Goal: Task Accomplishment & Management: Manage account settings

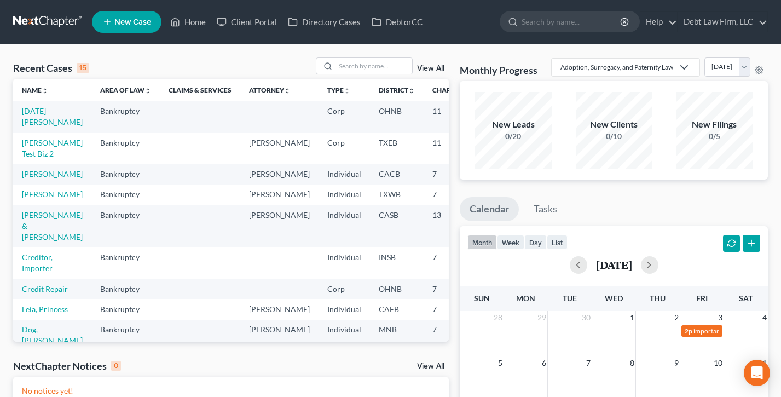
click at [719, 11] on li "Debt Law Firm, LLC Debt Law Firm, LLC qa@nextchapterbk.com My Account Settings …" at bounding box center [723, 21] width 90 height 21
click at [717, 18] on link "Debt Law Firm, LLC" at bounding box center [722, 22] width 89 height 20
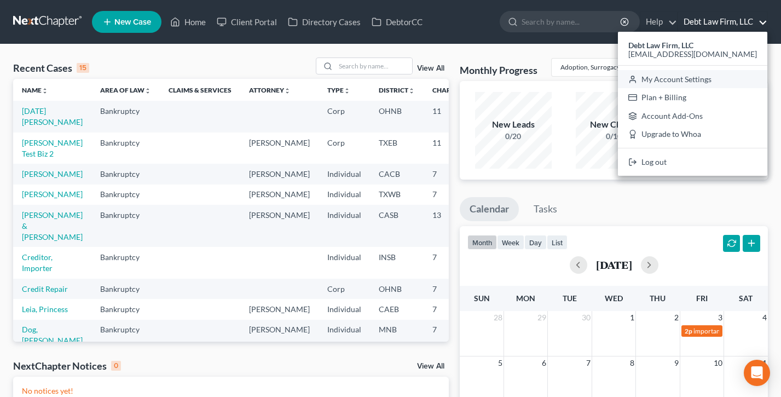
click at [718, 75] on link "My Account Settings" at bounding box center [692, 79] width 149 height 19
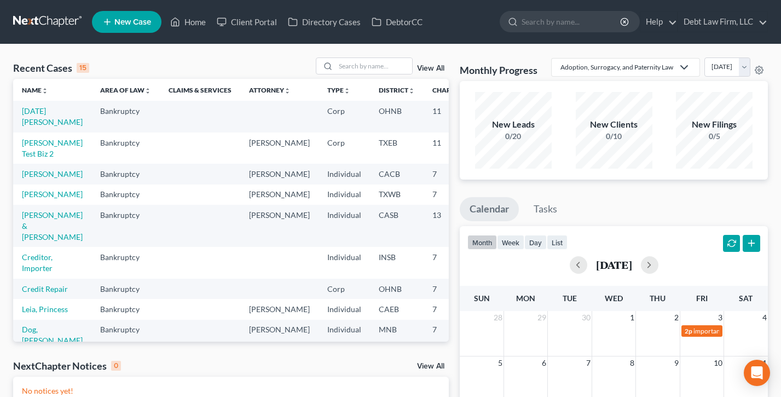
select select "61"
select select "24"
select select "36"
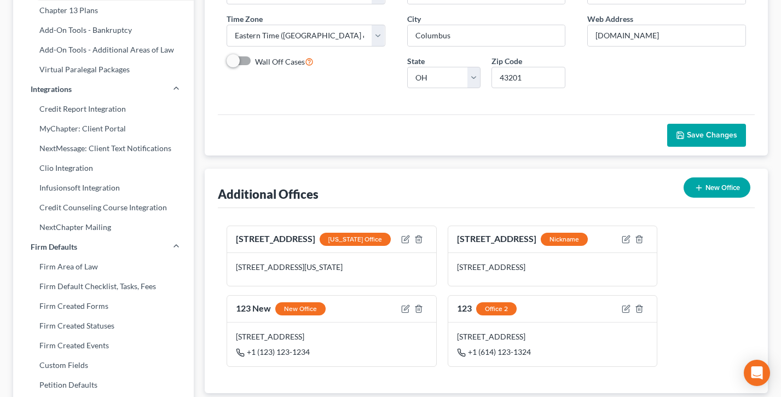
scroll to position [453, 0]
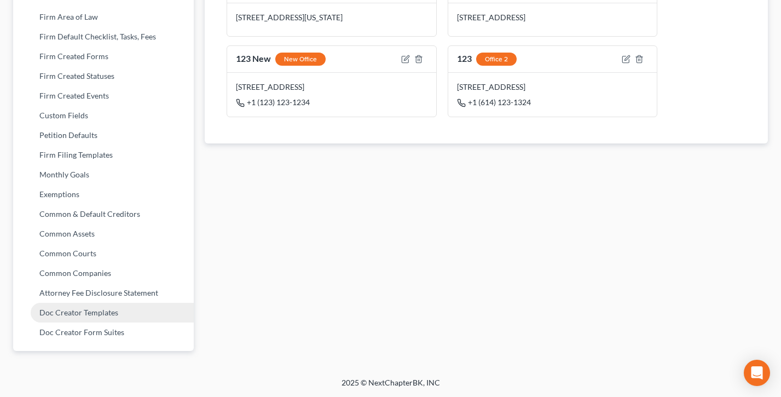
click at [80, 313] on link "Doc Creator Templates" at bounding box center [103, 313] width 181 height 20
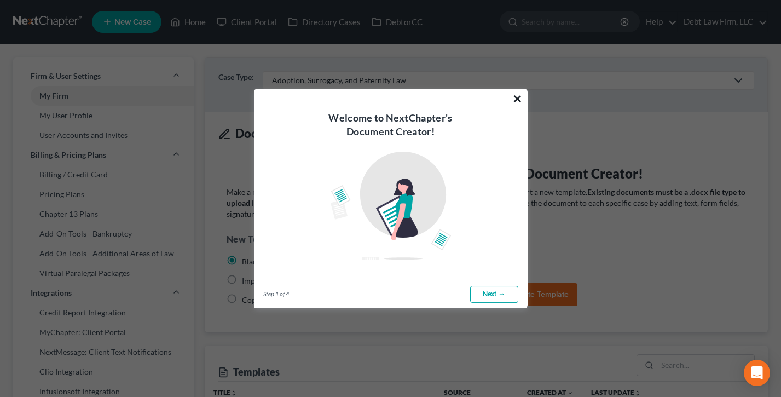
click at [516, 99] on button "×" at bounding box center [517, 99] width 10 height 18
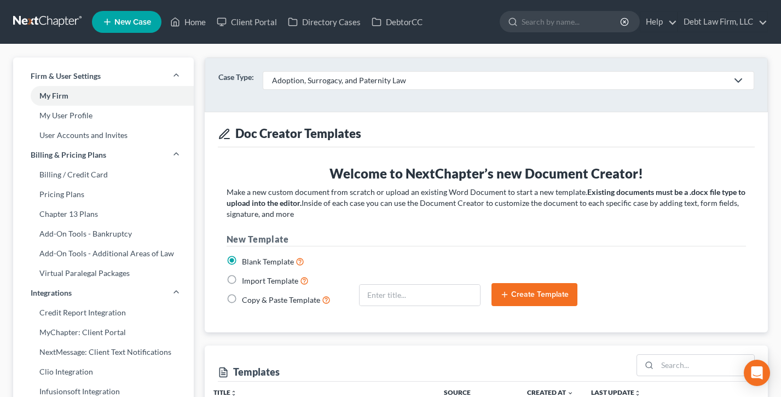
click at [403, 78] on div "Adoption, Surrogacy, and Paternity Law" at bounding box center [500, 80] width 456 height 11
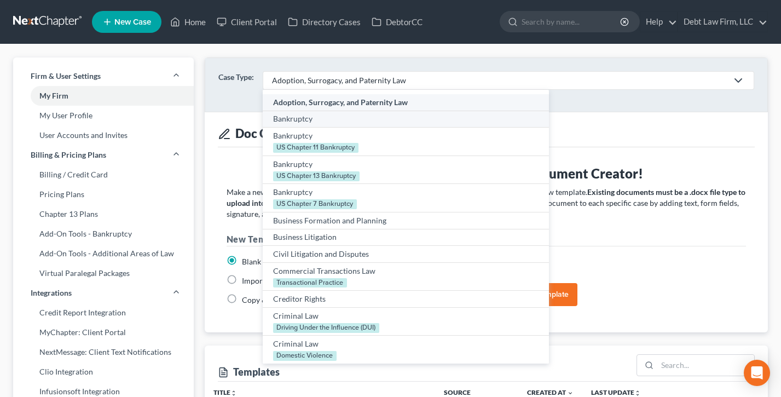
click at [305, 120] on div "Bankruptcy" at bounding box center [406, 118] width 266 height 11
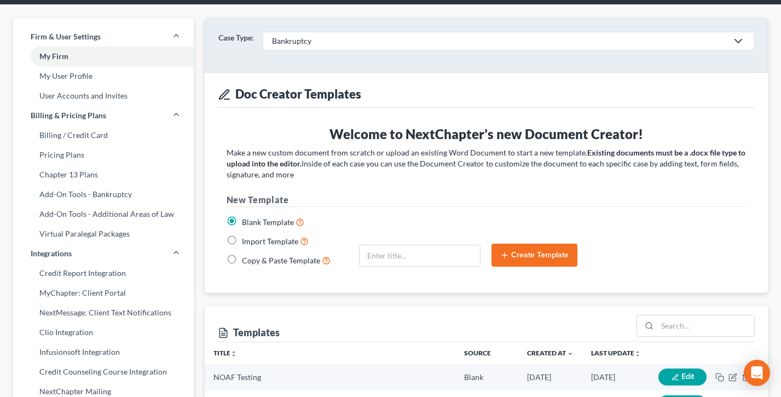
scroll to position [156, 0]
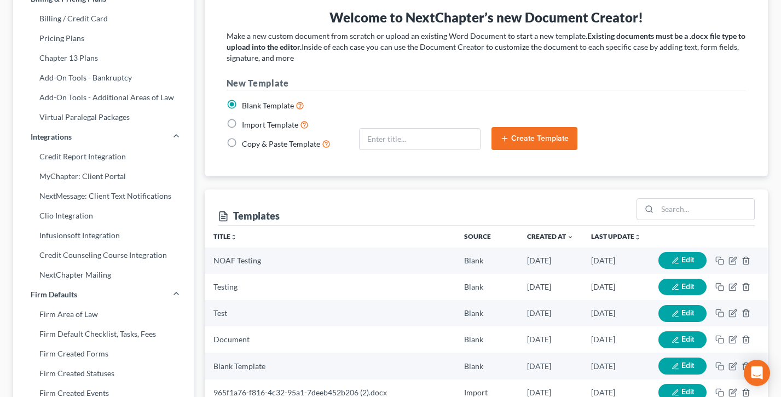
drag, startPoint x: 309, startPoint y: 110, endPoint x: 235, endPoint y: 100, distance: 74.6
click at [235, 100] on div "Blank Template" at bounding box center [288, 105] width 122 height 13
click at [242, 123] on label "Import Template" at bounding box center [275, 124] width 67 height 13
click at [246, 123] on input "Import Template" at bounding box center [249, 121] width 7 height 7
radio input "true"
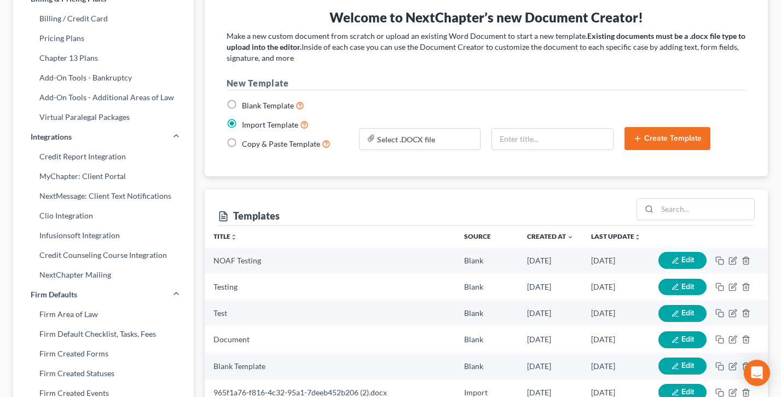
click at [242, 144] on label "Copy & Paste Template" at bounding box center [286, 143] width 89 height 13
click at [246, 144] on input "Copy & Paste Template" at bounding box center [249, 140] width 7 height 7
radio input "true"
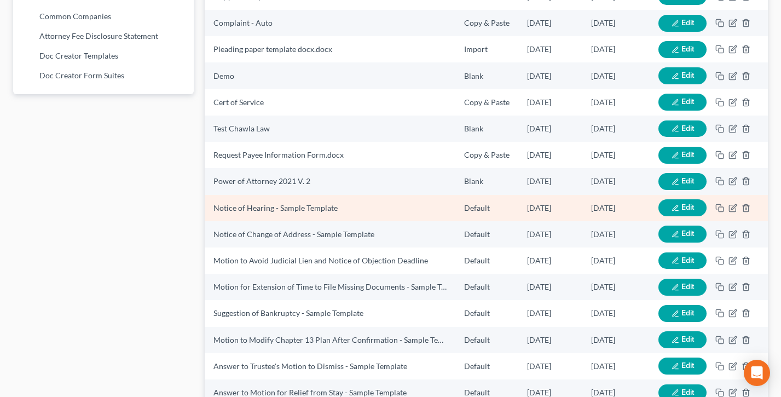
scroll to position [717, 0]
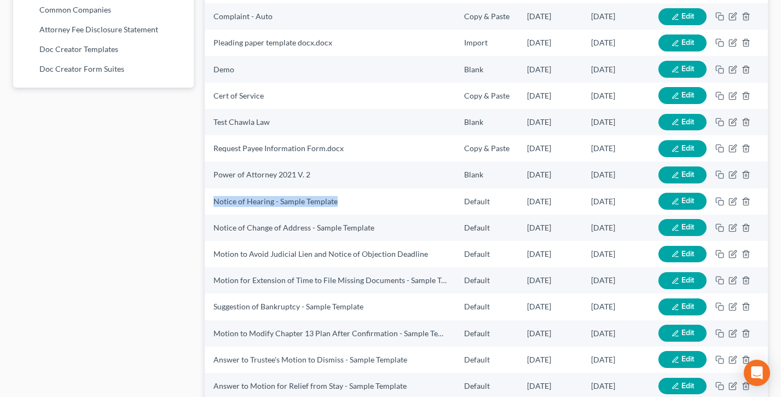
drag, startPoint x: 343, startPoint y: 205, endPoint x: 199, endPoint y: 203, distance: 144.5
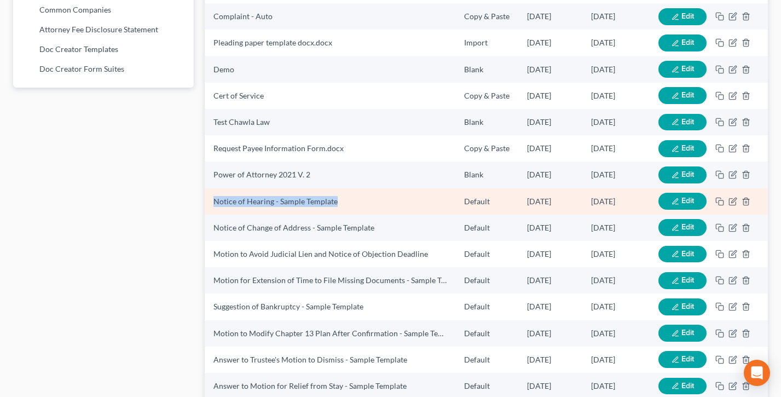
click at [678, 200] on icon "button" at bounding box center [676, 202] width 8 height 8
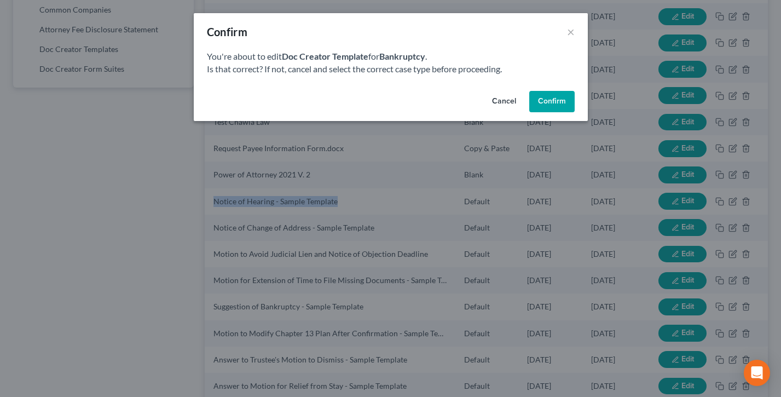
click at [560, 104] on button "Confirm" at bounding box center [551, 102] width 45 height 22
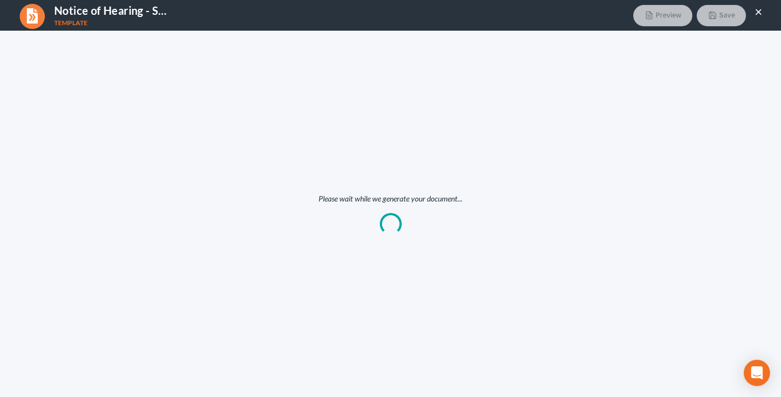
scroll to position [0, 0]
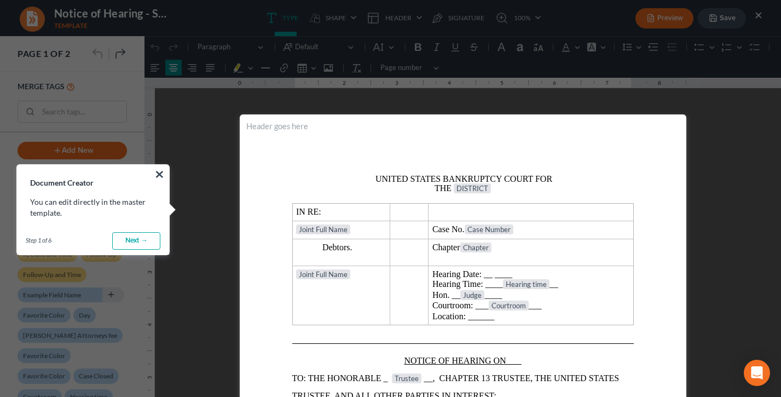
click at [164, 170] on button "×" at bounding box center [159, 174] width 10 height 18
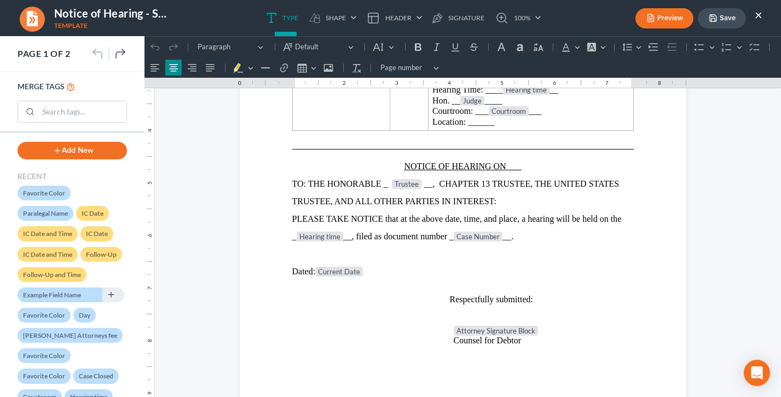
scroll to position [213, 0]
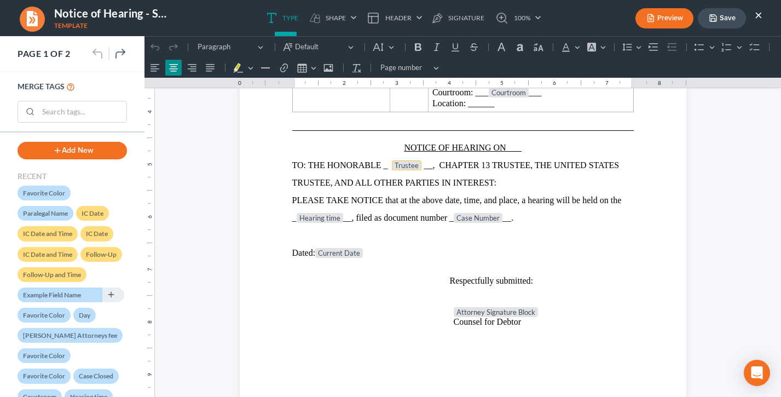
click at [401, 168] on tag "Trustee" at bounding box center [407, 165] width 30 height 10
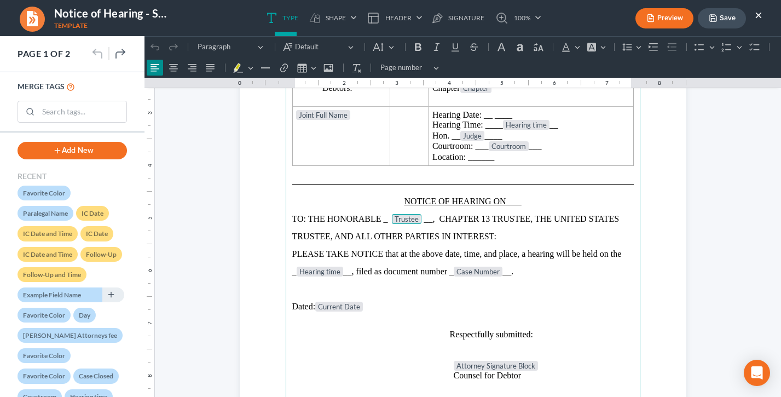
scroll to position [149, 0]
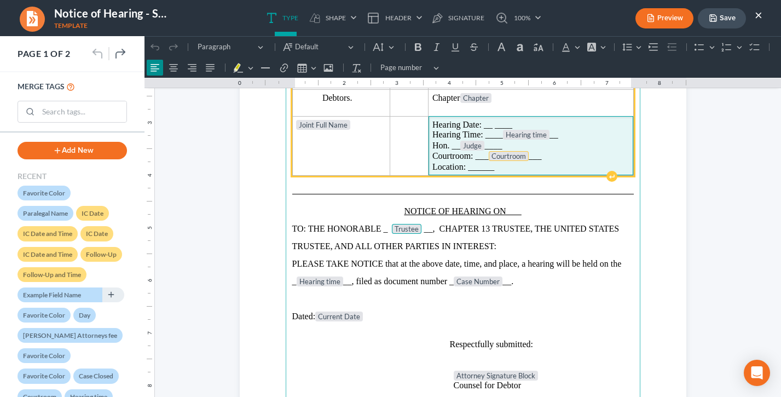
click at [509, 160] on tag "Courtroom" at bounding box center [509, 156] width 40 height 10
click at [475, 146] on tag "Judge" at bounding box center [472, 146] width 24 height 10
click at [520, 135] on tag "Hearing time" at bounding box center [526, 135] width 47 height 10
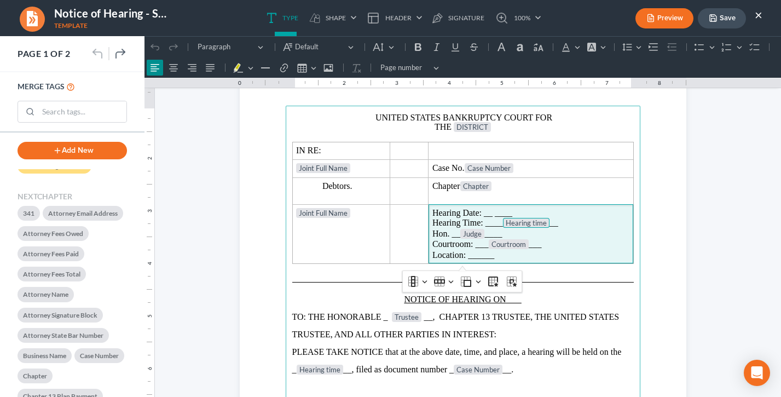
scroll to position [517, 0]
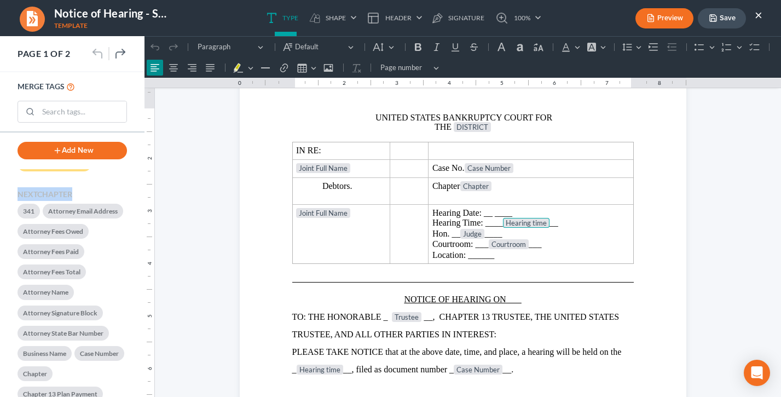
drag, startPoint x: 79, startPoint y: 195, endPoint x: 9, endPoint y: 195, distance: 70.6
click at [9, 195] on div "RECENT Favorite Color Paralegal Name IC Date IC Date and Time IC Date IC Date a…" at bounding box center [72, 283] width 145 height 228
click at [86, 184] on div "RECENT Favorite Color Paralegal Name IC Date IC Date and Time IC Date IC Date a…" at bounding box center [72, 283] width 145 height 228
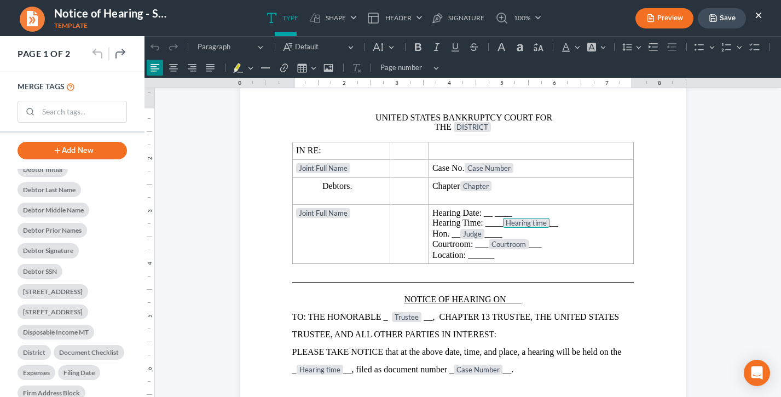
scroll to position [1076, 0]
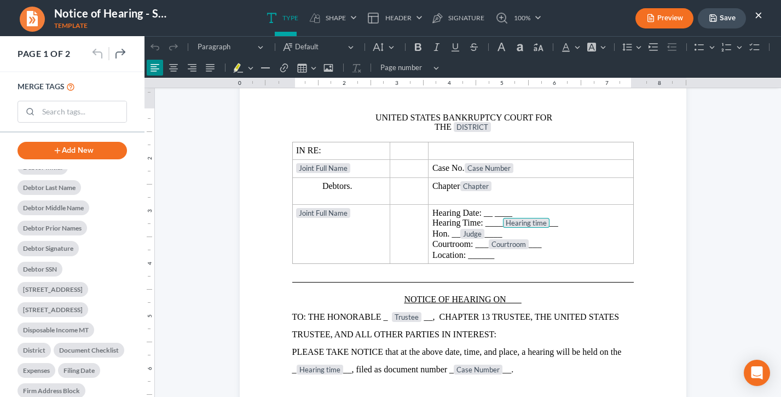
click at [757, 18] on button "×" at bounding box center [759, 14] width 8 height 13
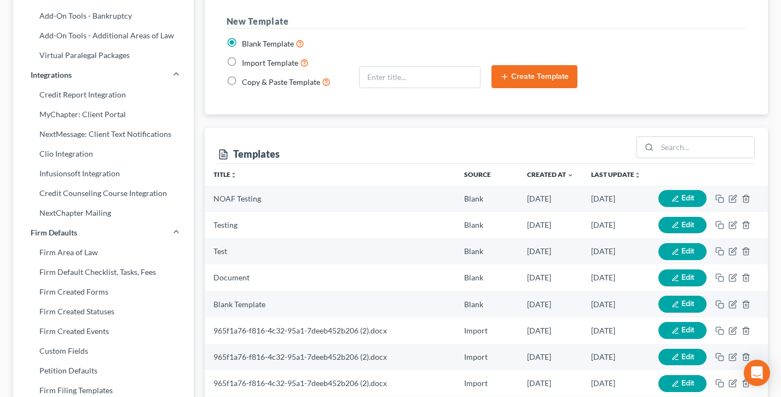
scroll to position [19, 0]
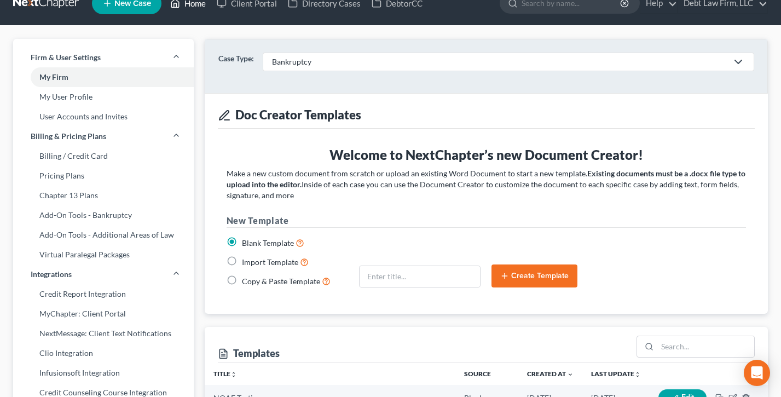
click at [186, 0] on link "Home" at bounding box center [188, 3] width 47 height 20
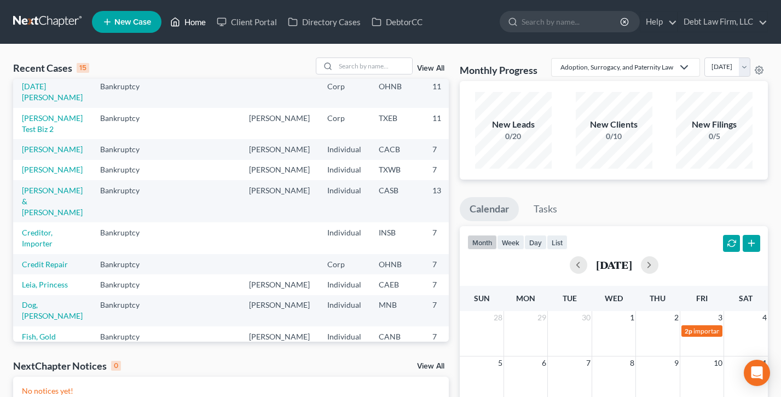
scroll to position [26, 0]
click at [33, 172] on link "Appleseed, Johnny" at bounding box center [52, 167] width 61 height 9
select select "3"
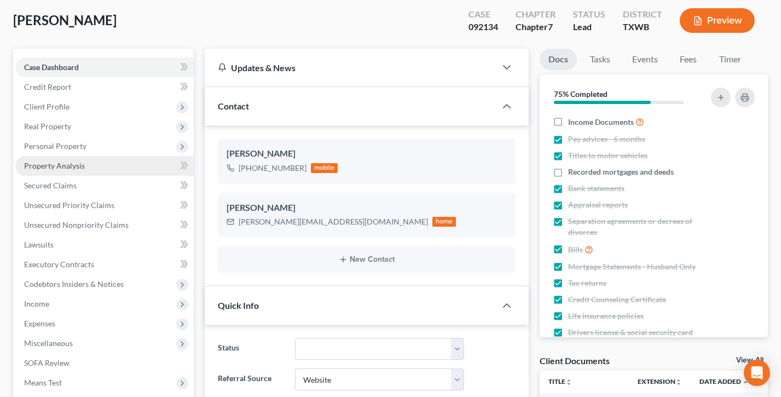
scroll to position [420, 0]
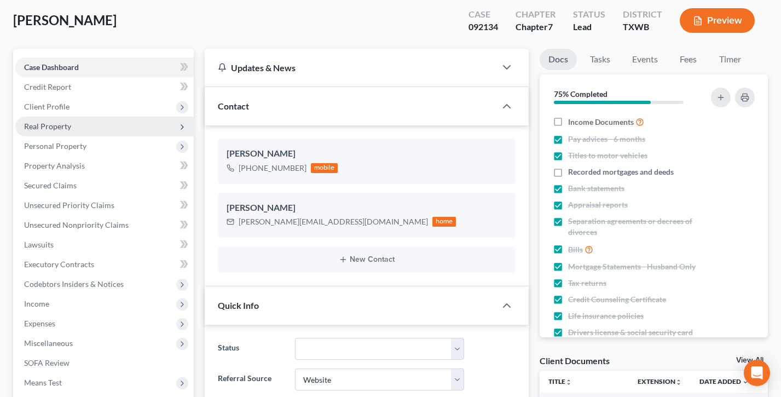
click at [68, 125] on span "Real Property" at bounding box center [47, 126] width 47 height 9
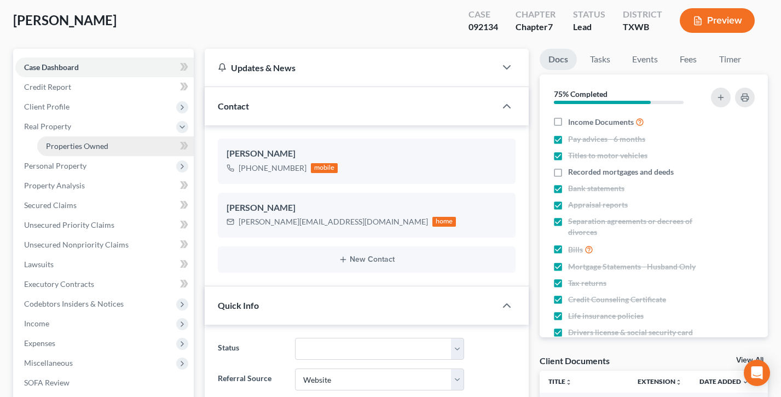
click at [93, 143] on span "Properties Owned" at bounding box center [77, 145] width 62 height 9
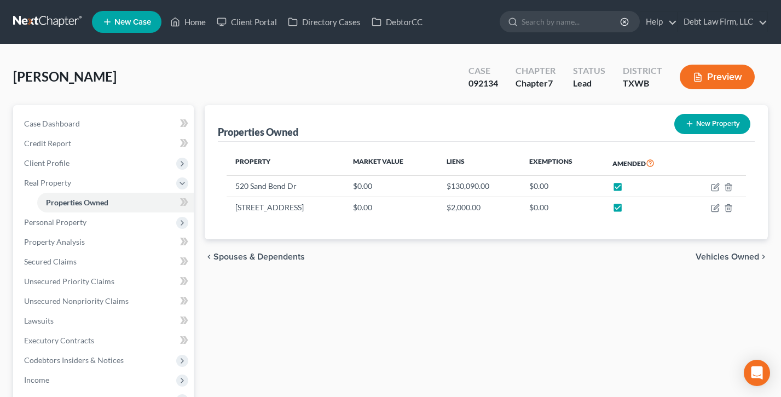
click at [714, 129] on button "New Property" at bounding box center [712, 124] width 76 height 20
select select "2"
select select "0"
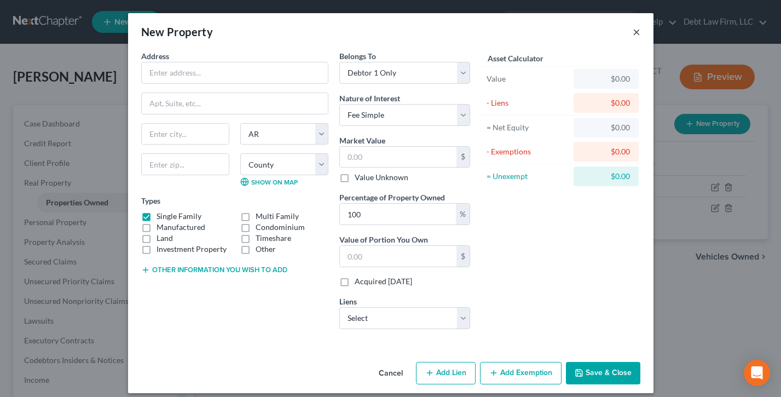
click at [638, 31] on button "×" at bounding box center [637, 31] width 8 height 13
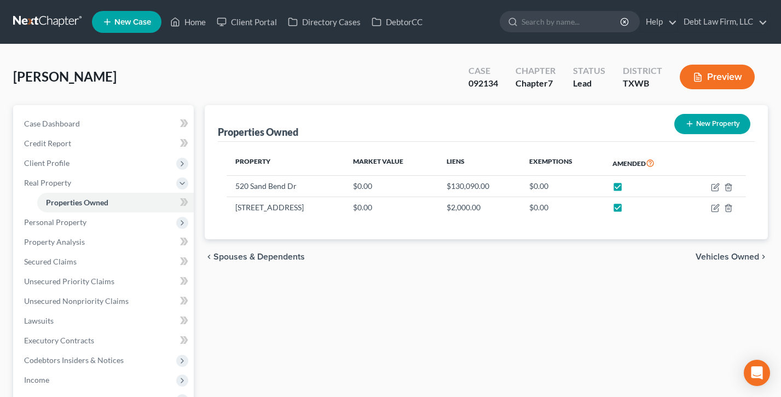
click at [717, 74] on button "Preview" at bounding box center [717, 77] width 75 height 25
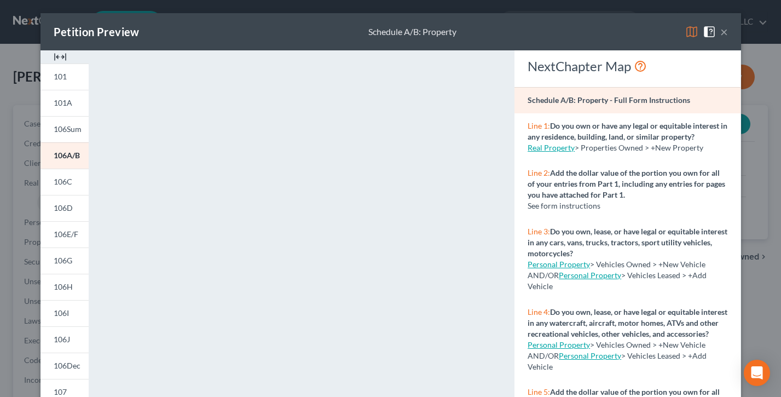
click at [727, 31] on button "×" at bounding box center [724, 31] width 8 height 13
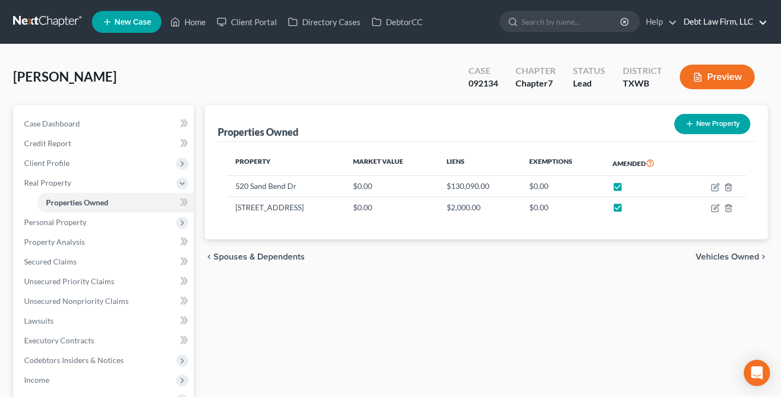
click at [718, 22] on link "Debt Law Firm, LLC" at bounding box center [722, 22] width 89 height 20
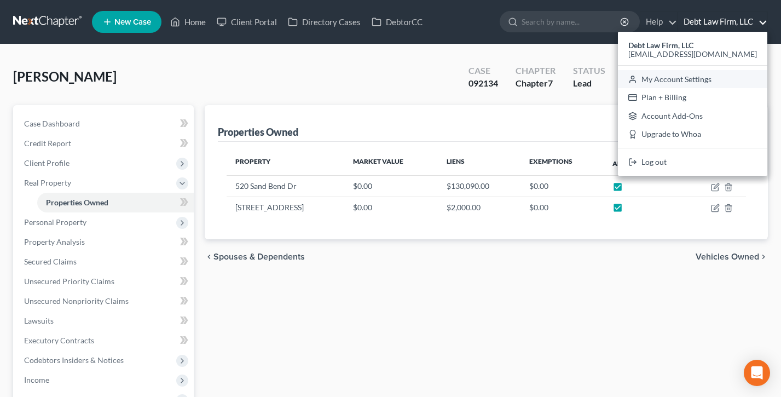
click at [706, 78] on link "My Account Settings" at bounding box center [692, 79] width 149 height 19
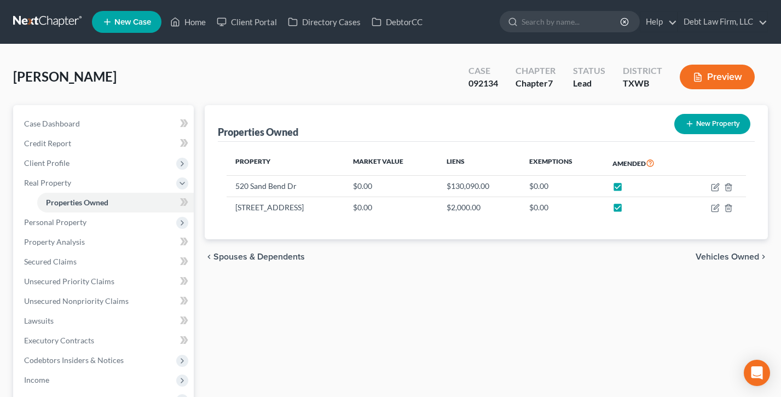
select select "61"
select select "24"
select select "36"
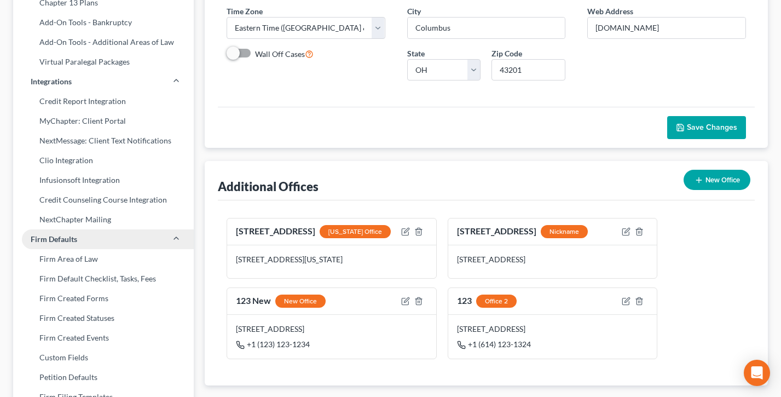
scroll to position [199, 0]
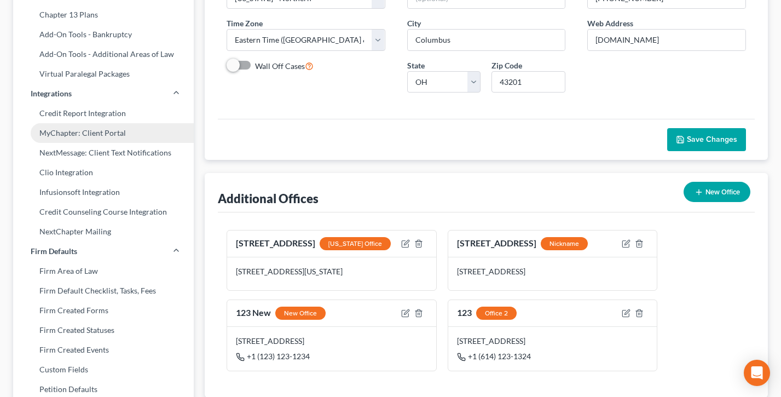
click at [77, 135] on link "MyChapter: Client Portal" at bounding box center [103, 133] width 181 height 20
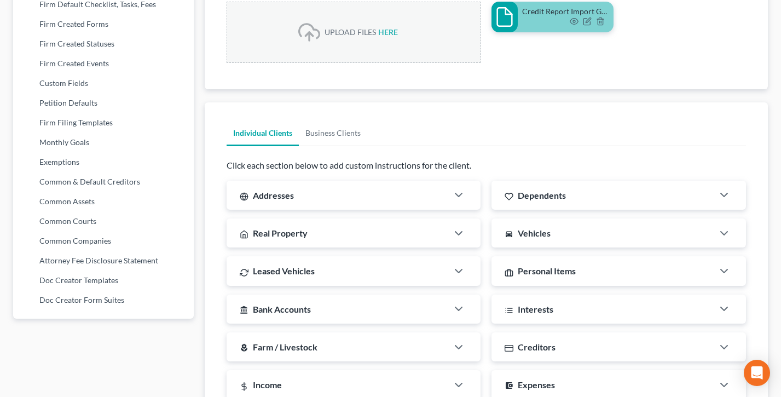
scroll to position [556, 0]
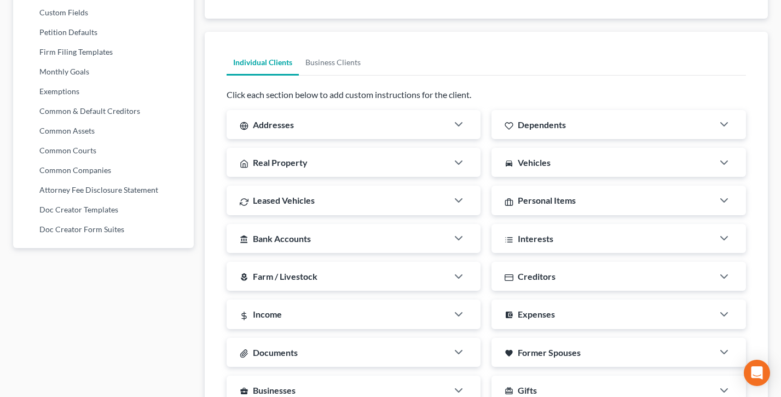
click at [368, 124] on div "Addresses" at bounding box center [338, 124] width 222 height 29
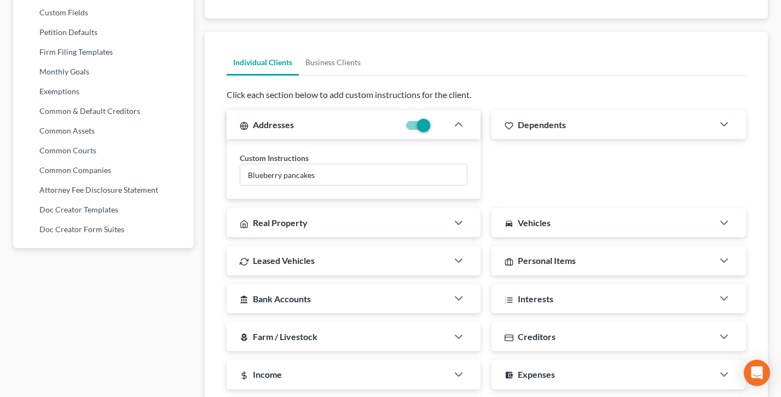
click at [549, 114] on div "Dependents" at bounding box center [603, 124] width 222 height 29
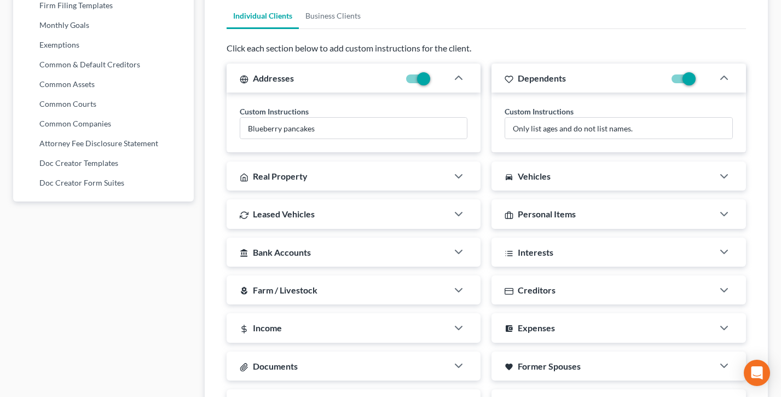
scroll to position [652, 0]
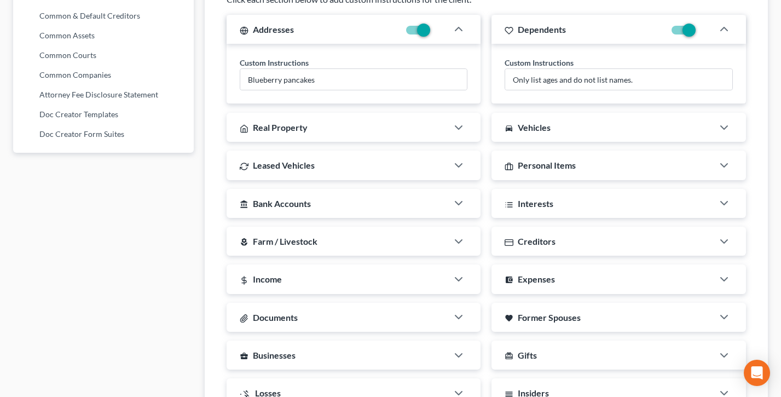
click at [375, 139] on div "Real Property" at bounding box center [338, 127] width 222 height 29
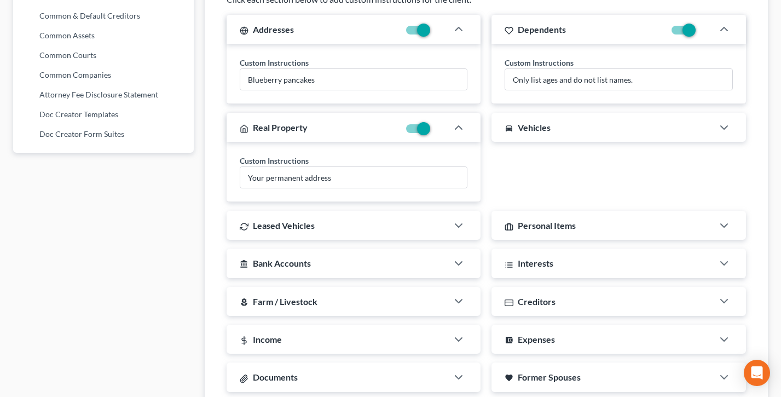
click at [567, 147] on div "directions_car Vehicles Custom Instructions" at bounding box center [619, 157] width 266 height 89
click at [567, 131] on div "directions_car Vehicles" at bounding box center [603, 127] width 222 height 29
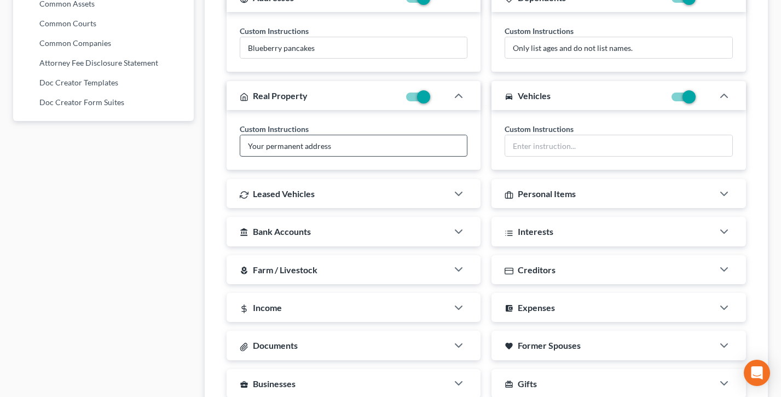
scroll to position [743, 0]
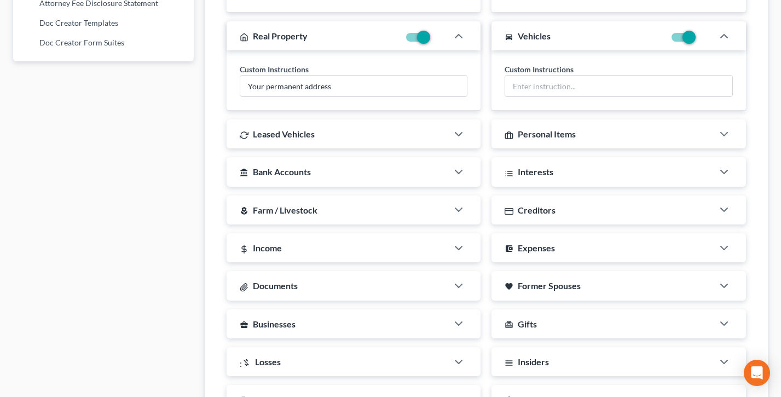
click at [349, 144] on div "Leased Vehicles" at bounding box center [338, 133] width 222 height 29
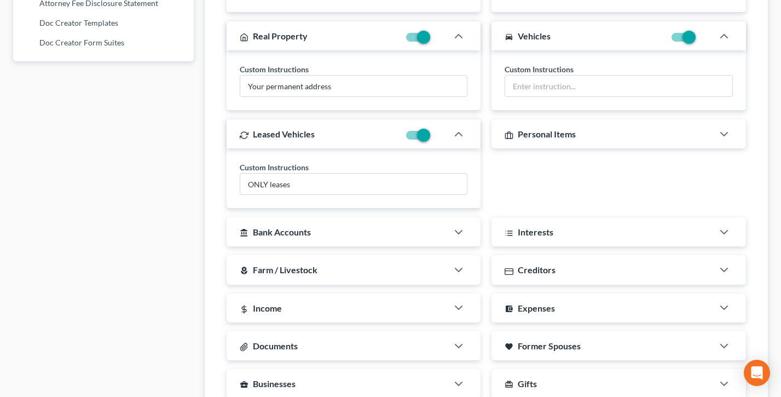
click at [537, 142] on div "Personal Items" at bounding box center [603, 133] width 222 height 29
click at [433, 138] on label at bounding box center [433, 138] width 0 height 0
click at [437, 135] on input "checkbox" at bounding box center [440, 133] width 7 height 7
click at [433, 138] on label at bounding box center [433, 138] width 0 height 0
click at [437, 134] on input "checkbox" at bounding box center [440, 133] width 7 height 7
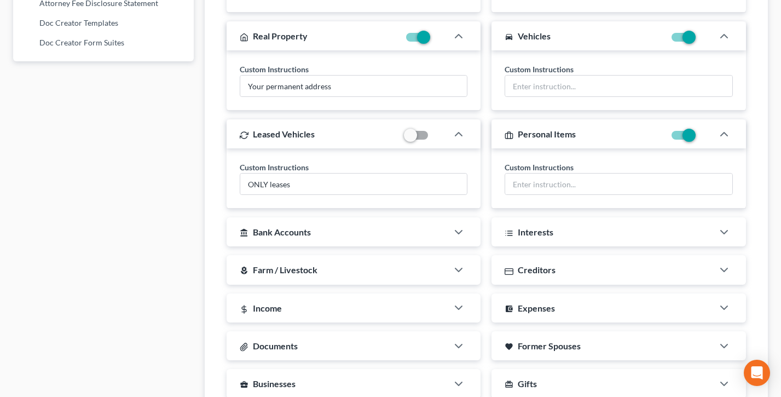
checkbox input "true"
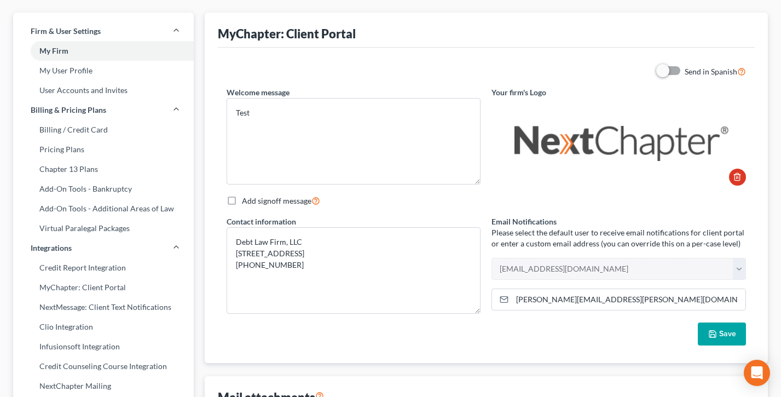
scroll to position [0, 0]
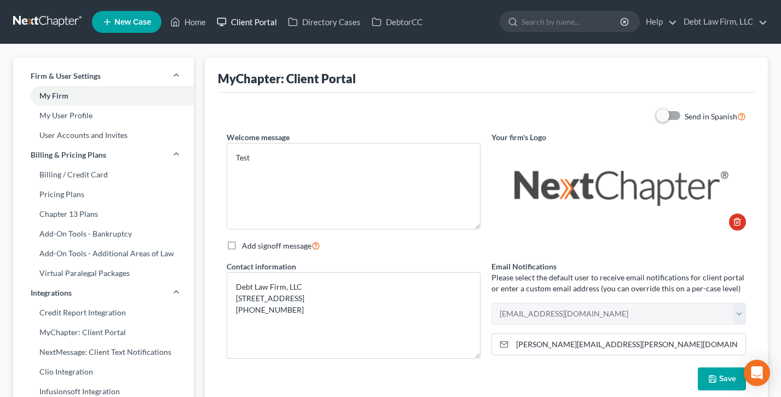
click at [255, 18] on link "Client Portal" at bounding box center [246, 22] width 71 height 20
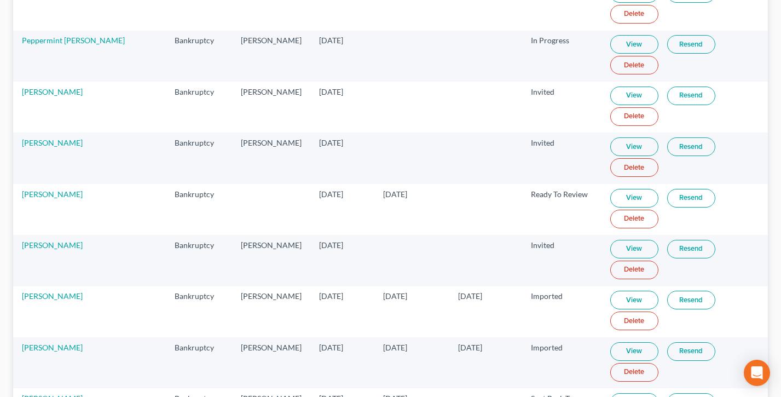
scroll to position [944, 0]
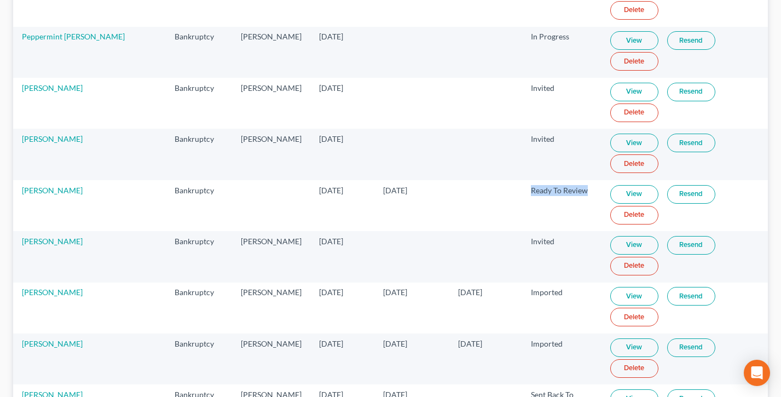
drag, startPoint x: 588, startPoint y: 191, endPoint x: 513, endPoint y: 188, distance: 75.0
click at [522, 188] on td "Ready To Review" at bounding box center [561, 205] width 79 height 51
click at [618, 193] on link "View" at bounding box center [634, 194] width 48 height 19
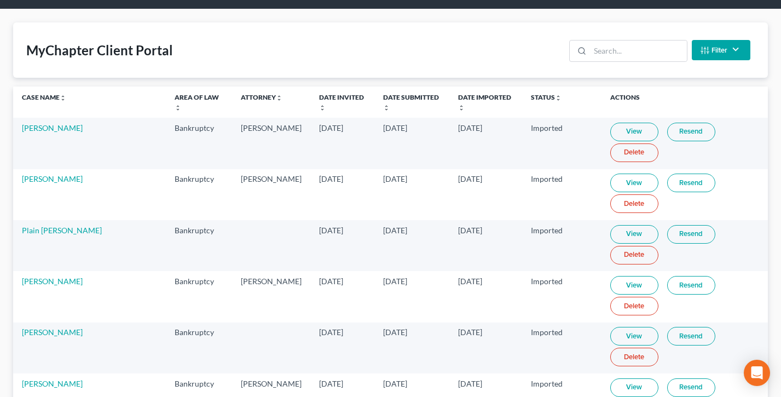
scroll to position [0, 0]
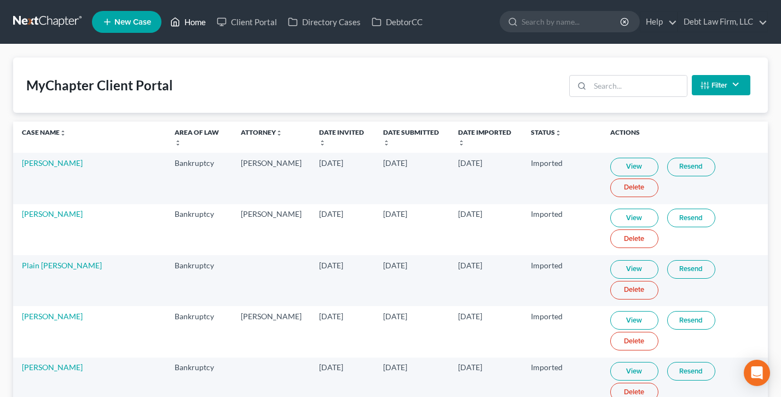
click at [191, 27] on link "Home" at bounding box center [188, 22] width 47 height 20
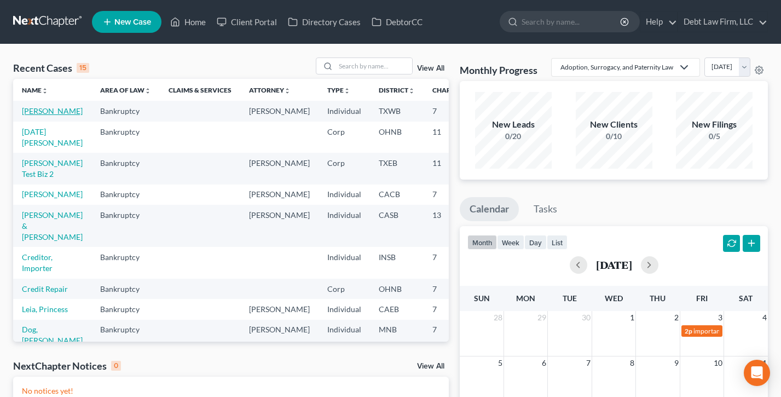
click at [37, 109] on link "Appleseed, Johnny" at bounding box center [52, 110] width 61 height 9
select select "12"
select select "3"
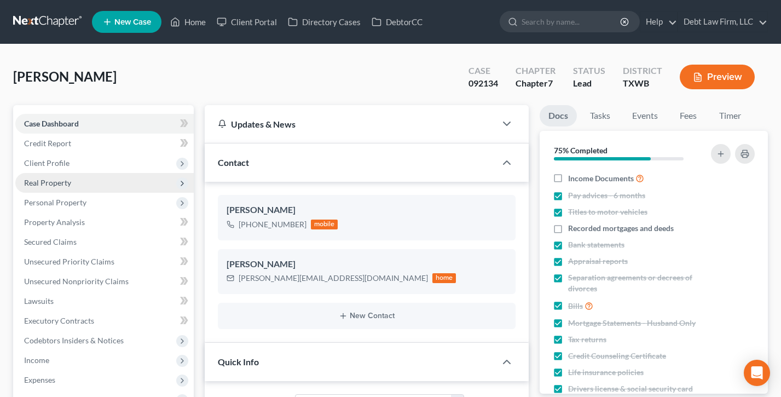
click at [64, 178] on span "Real Property" at bounding box center [47, 182] width 47 height 9
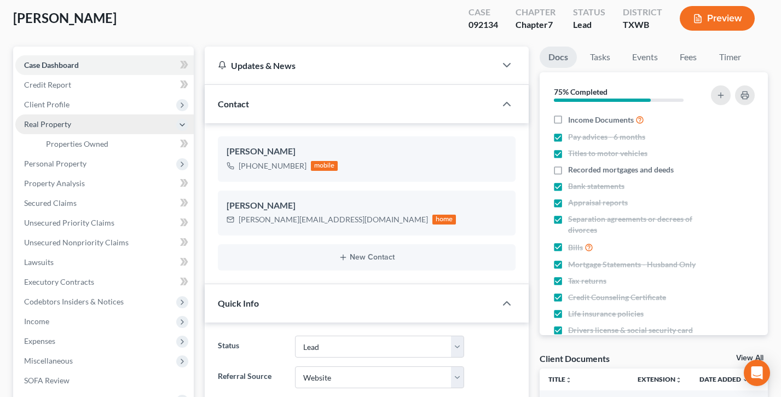
scroll to position [420, 0]
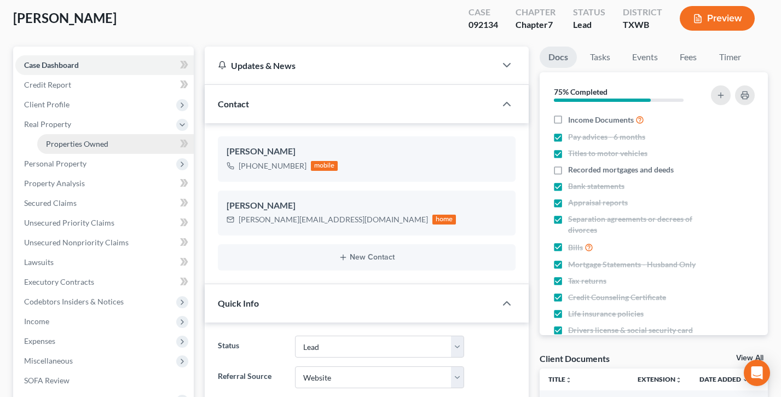
click at [78, 143] on span "Properties Owned" at bounding box center [77, 143] width 62 height 9
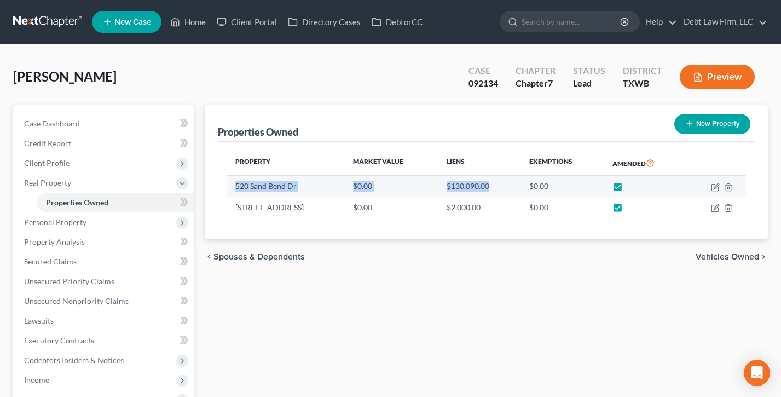
drag, startPoint x: 497, startPoint y: 187, endPoint x: 227, endPoint y: 180, distance: 270.0
click at [227, 180] on tr "520 Sand Bend Dr $0.00 $130,090.00 $0.00" at bounding box center [487, 186] width 520 height 21
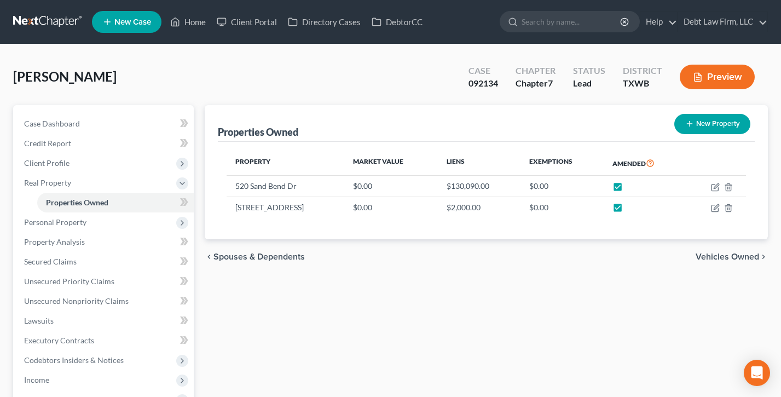
click at [419, 148] on div "Property Market Value Liens Exemptions Amended 520 Sand Bend Dr $0.00 $130,090.…" at bounding box center [486, 191] width 537 height 98
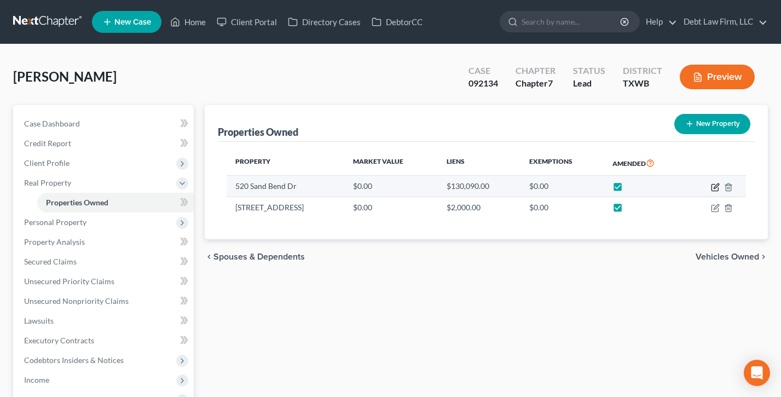
click at [718, 189] on icon "button" at bounding box center [715, 187] width 7 height 7
select select "45"
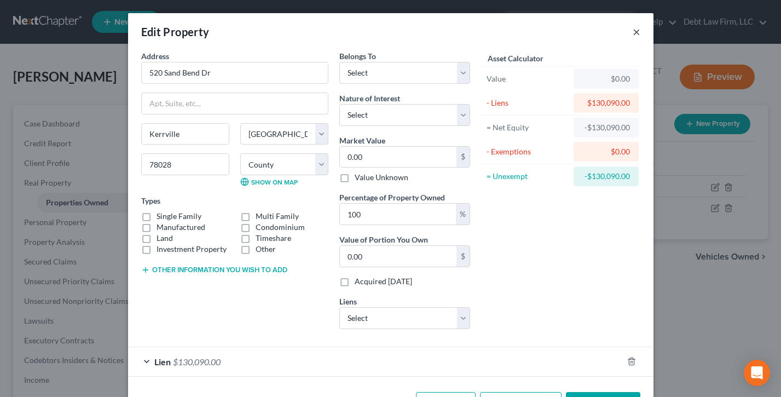
click at [638, 34] on button "×" at bounding box center [637, 31] width 8 height 13
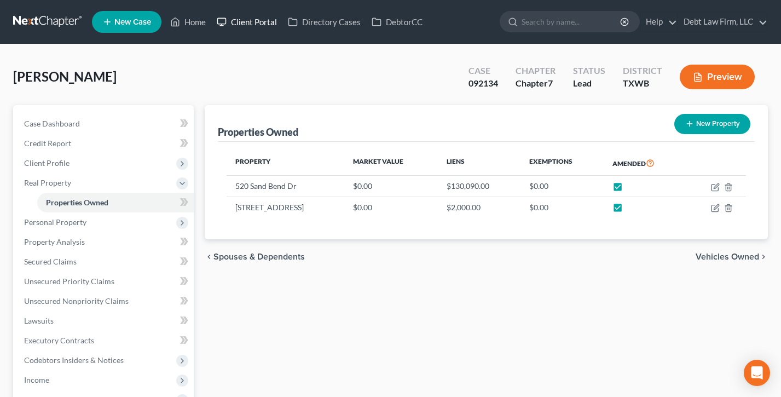
click at [260, 17] on link "Client Portal" at bounding box center [246, 22] width 71 height 20
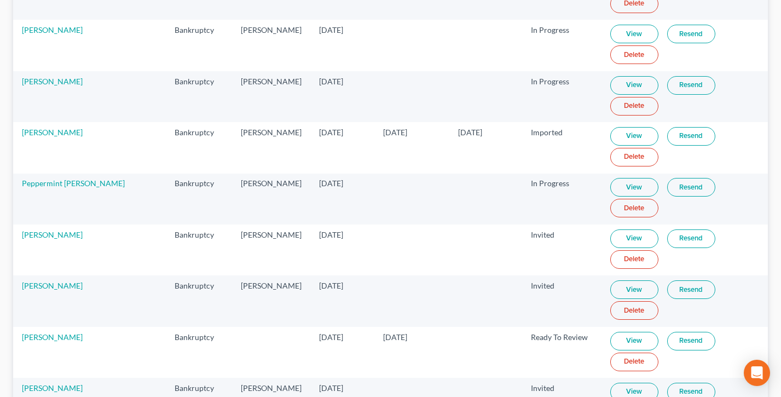
scroll to position [906, 0]
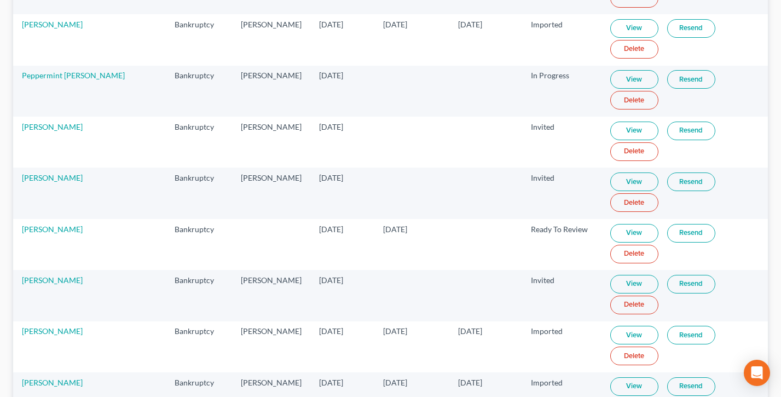
click at [627, 231] on link "View" at bounding box center [634, 233] width 48 height 19
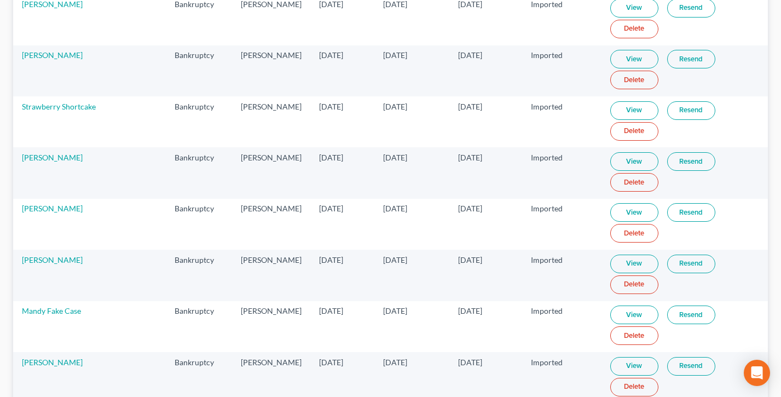
scroll to position [0, 0]
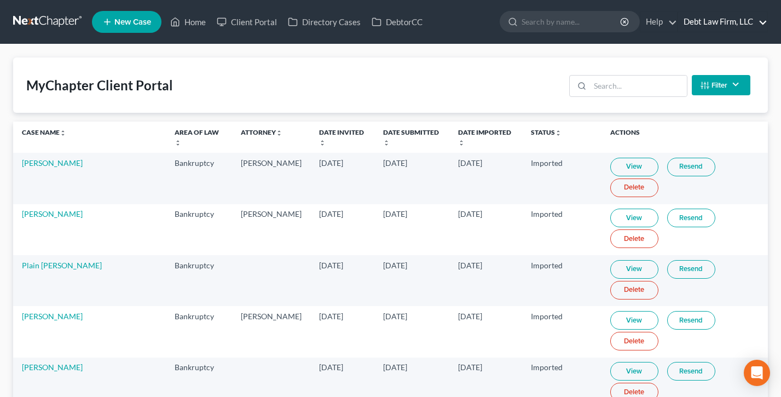
click at [719, 22] on link "Debt Law Firm, LLC" at bounding box center [722, 22] width 89 height 20
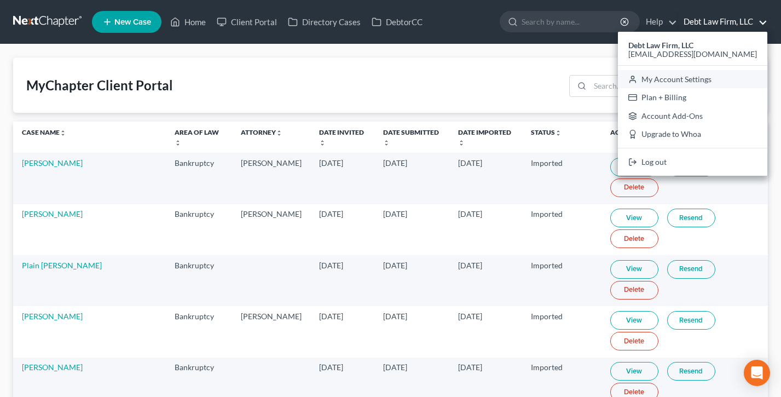
click at [707, 82] on link "My Account Settings" at bounding box center [692, 79] width 149 height 19
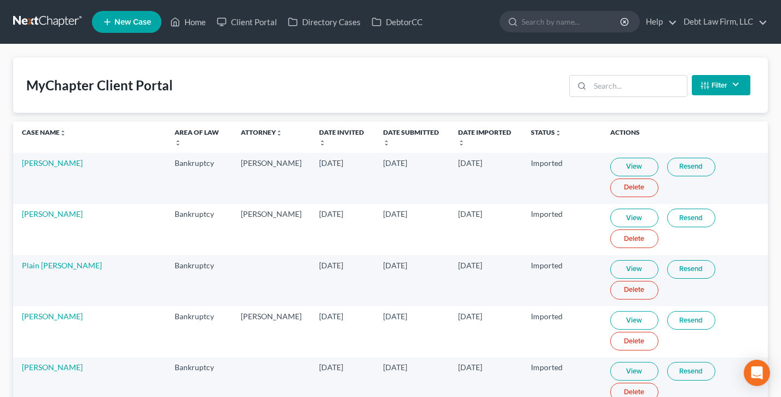
select select "61"
select select "24"
select select "36"
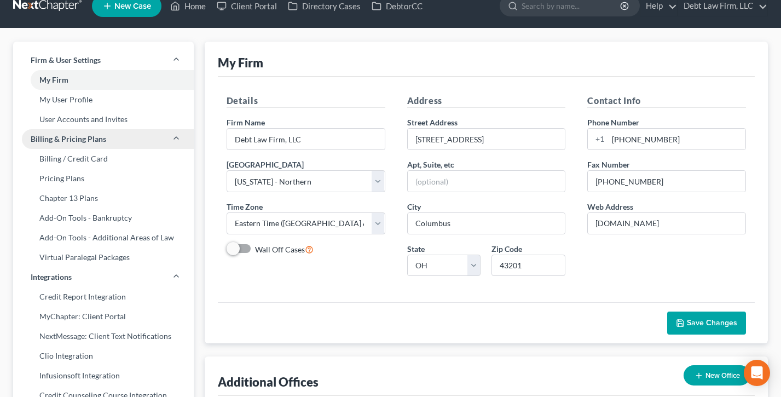
scroll to position [19, 0]
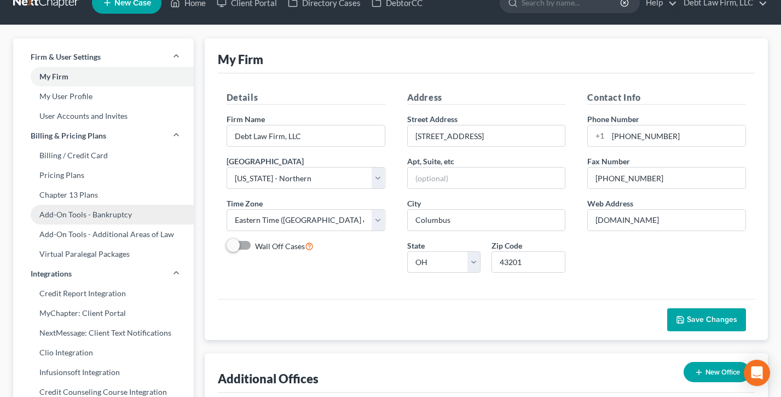
click at [76, 220] on link "Add-On Tools - Bankruptcy" at bounding box center [103, 215] width 181 height 20
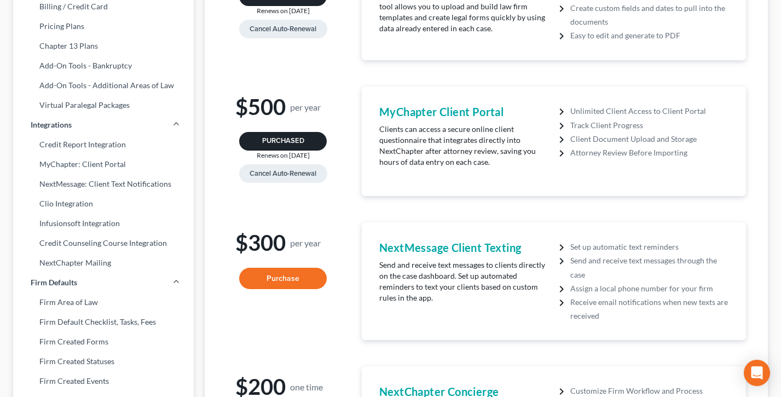
scroll to position [168, 0]
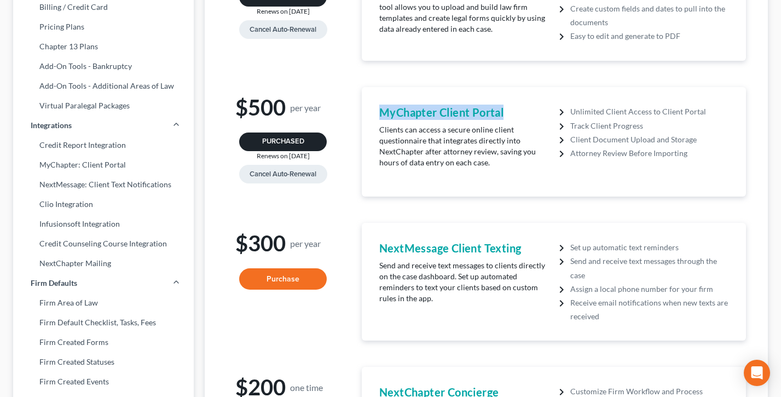
drag, startPoint x: 519, startPoint y: 116, endPoint x: 370, endPoint y: 108, distance: 149.1
click at [370, 108] on div "MyChapter Client Portal Clients can access a secure online client questionnaire…" at bounding box center [554, 141] width 384 height 109
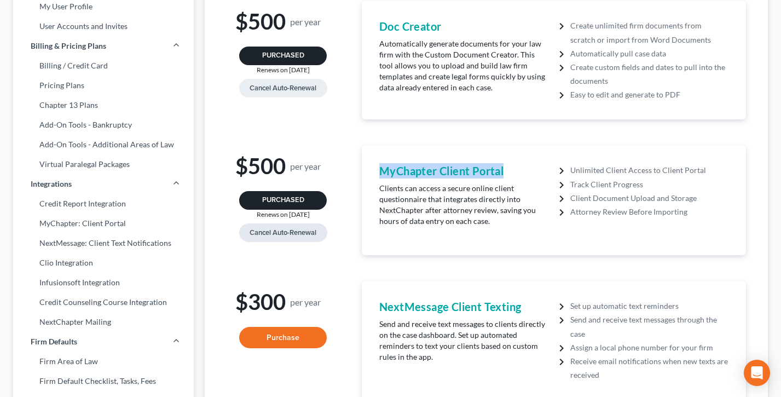
scroll to position [0, 0]
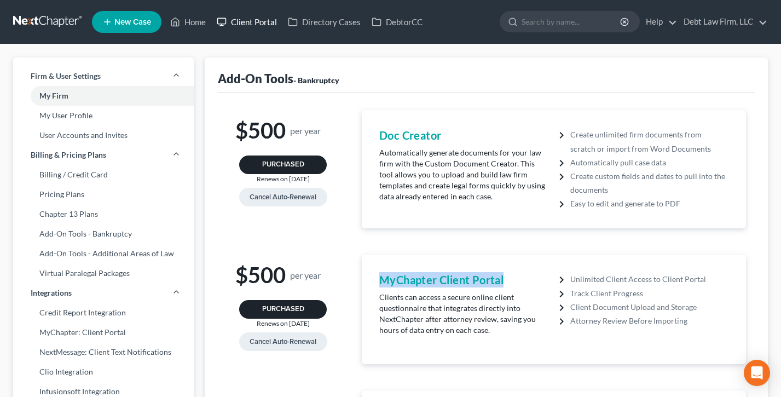
click at [259, 27] on link "Client Portal" at bounding box center [246, 22] width 71 height 20
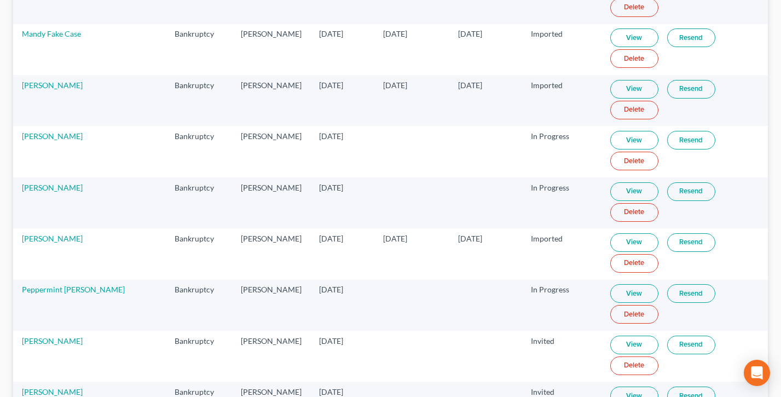
scroll to position [705, 0]
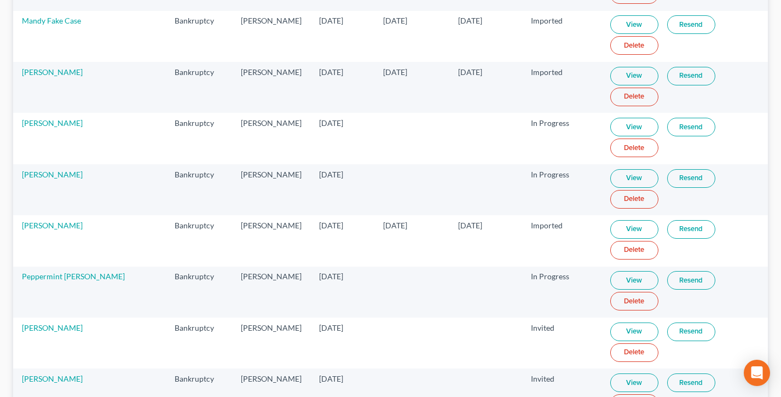
click at [621, 122] on link "View" at bounding box center [634, 127] width 48 height 19
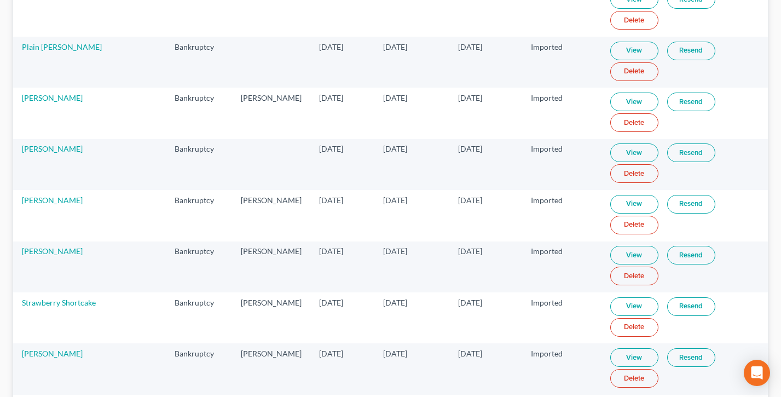
scroll to position [0, 0]
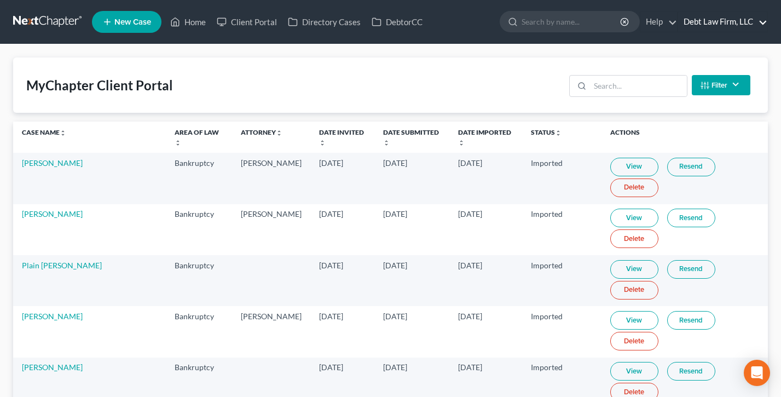
click at [716, 28] on link "Debt Law Firm, LLC" at bounding box center [722, 22] width 89 height 20
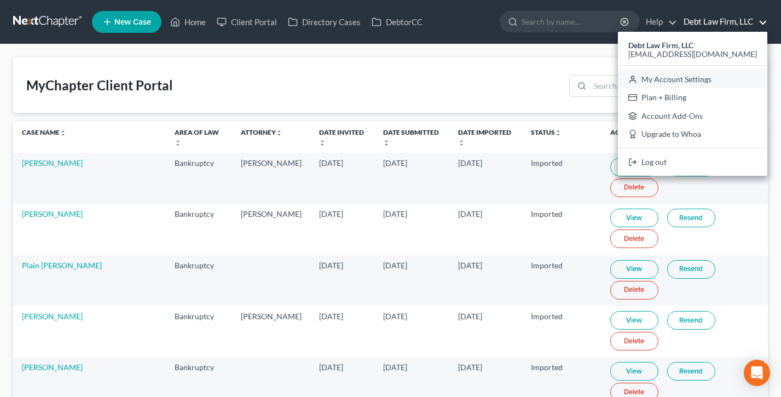
click at [707, 77] on link "My Account Settings" at bounding box center [692, 79] width 149 height 19
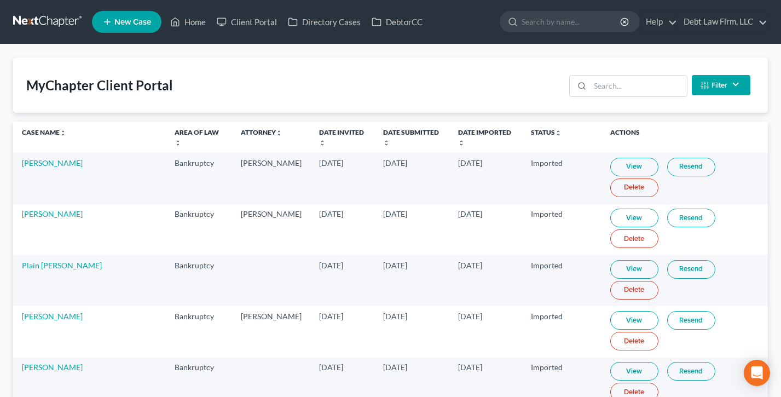
select select "61"
select select "24"
select select "36"
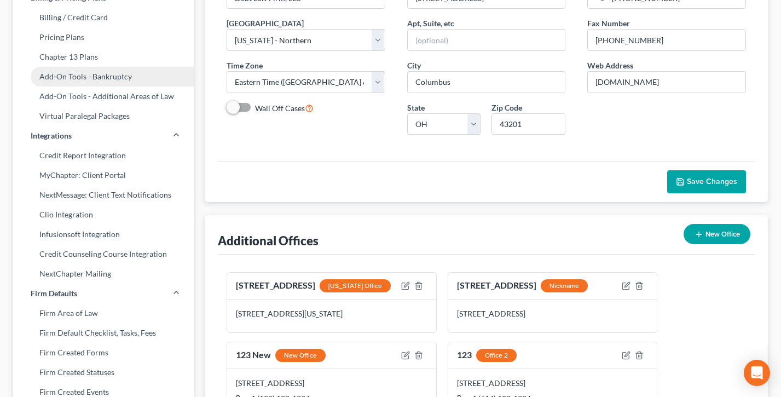
scroll to position [195, 0]
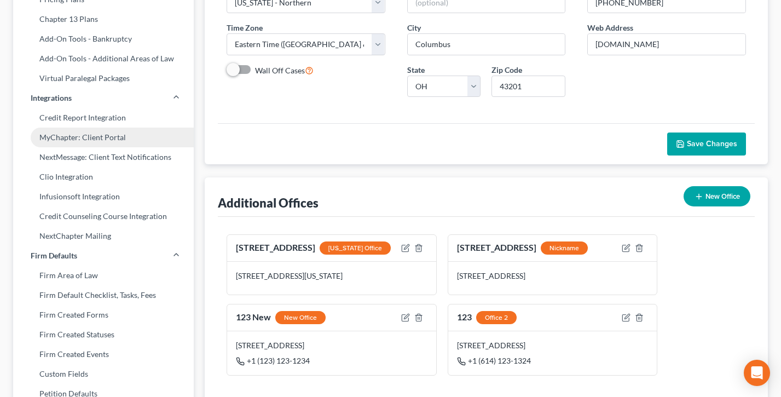
click at [79, 135] on link "MyChapter: Client Portal" at bounding box center [103, 138] width 181 height 20
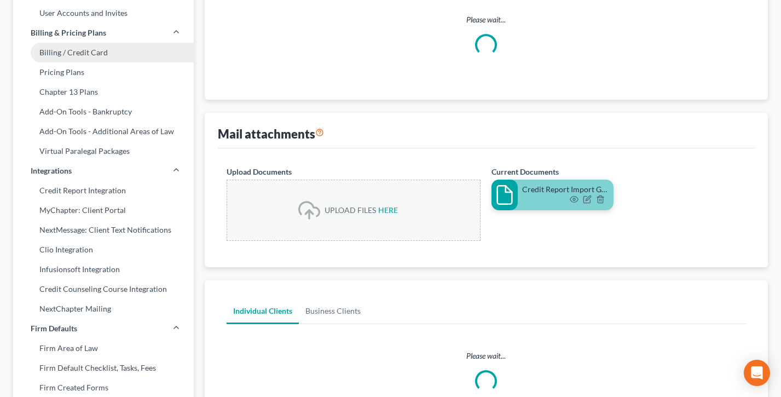
select select
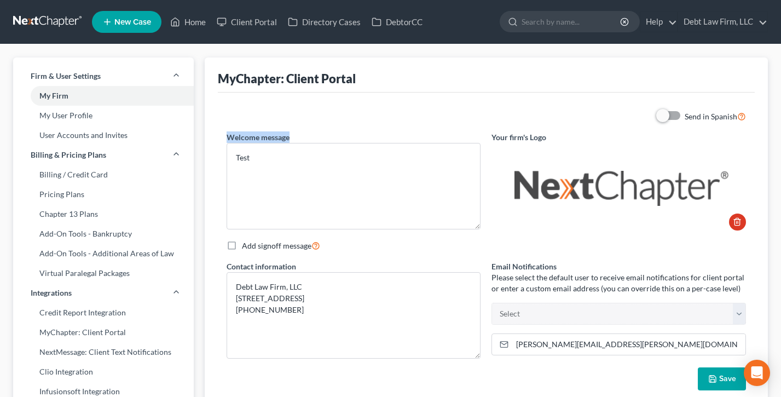
drag, startPoint x: 303, startPoint y: 137, endPoint x: 222, endPoint y: 137, distance: 81.0
click at [222, 137] on div "Welcome message Test" at bounding box center [354, 180] width 266 height 99
drag, startPoint x: 550, startPoint y: 136, endPoint x: 481, endPoint y: 138, distance: 68.5
click at [481, 138] on div "Send in Spanish Welcome message Test Your firm's Logo Add signoff message Conta…" at bounding box center [486, 250] width 531 height 280
click at [543, 185] on img at bounding box center [618, 187] width 252 height 88
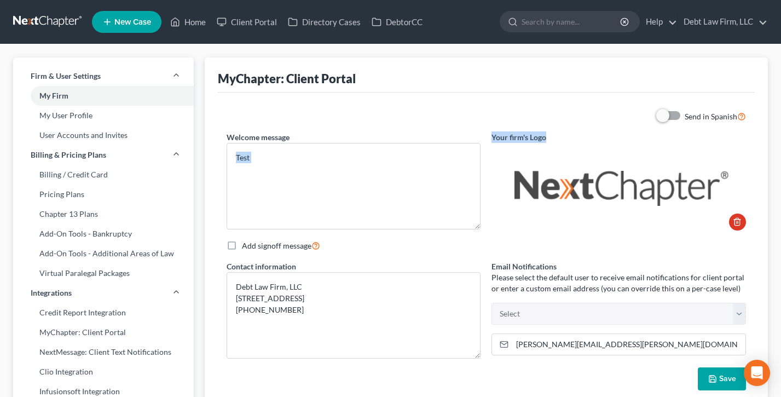
click at [562, 129] on div "Send in Spanish Welcome message Test Your firm's Logo Add signoff message Conta…" at bounding box center [486, 250] width 531 height 280
click at [719, 22] on link "Debt Law Firm, LLC" at bounding box center [722, 22] width 89 height 20
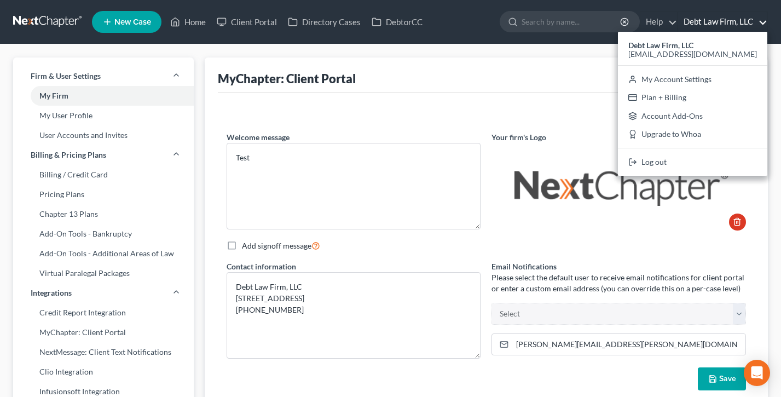
click at [432, 67] on div "MyChapter: Client Portal" at bounding box center [486, 74] width 537 height 35
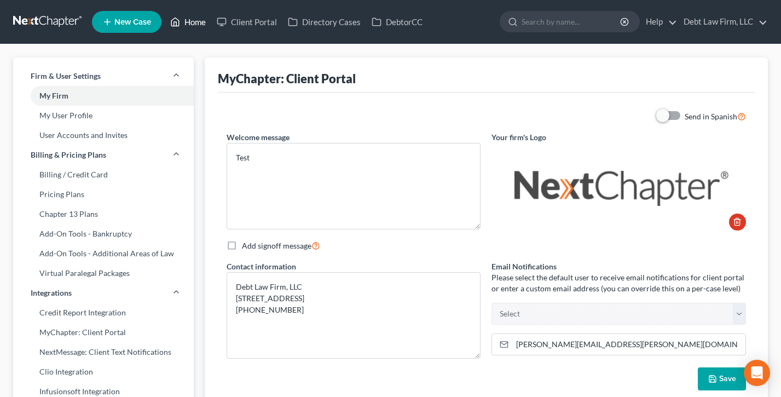
click at [187, 24] on link "Home" at bounding box center [188, 22] width 47 height 20
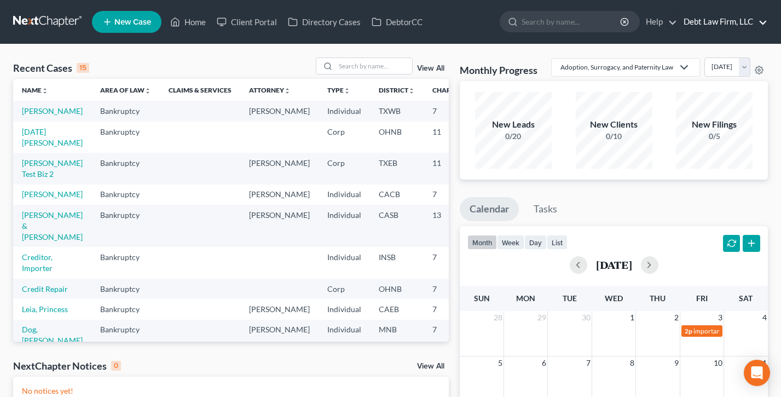
click at [733, 22] on link "Debt Law Firm, LLC" at bounding box center [722, 22] width 89 height 20
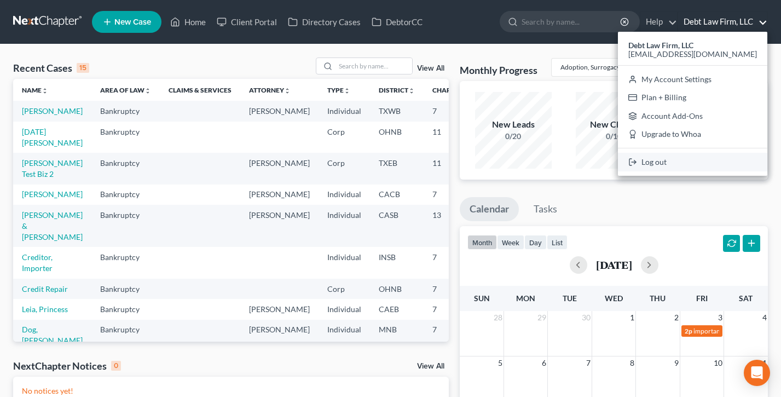
click at [689, 157] on link "Log out" at bounding box center [692, 162] width 149 height 19
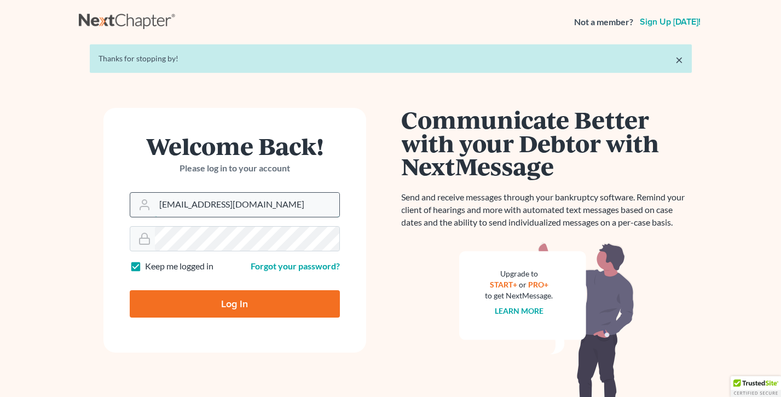
click at [247, 211] on input "[EMAIL_ADDRESS][DOMAIN_NAME]" at bounding box center [247, 205] width 185 height 24
click at [247, 205] on input "[EMAIL_ADDRESS][DOMAIN_NAME]" at bounding box center [247, 205] width 185 height 24
type input "tim@nextchapterbk.com"
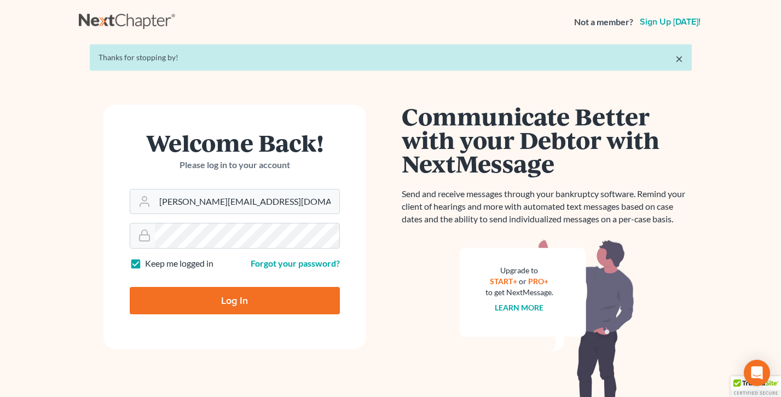
click at [225, 310] on input "Log In" at bounding box center [235, 300] width 210 height 27
type input "Thinking..."
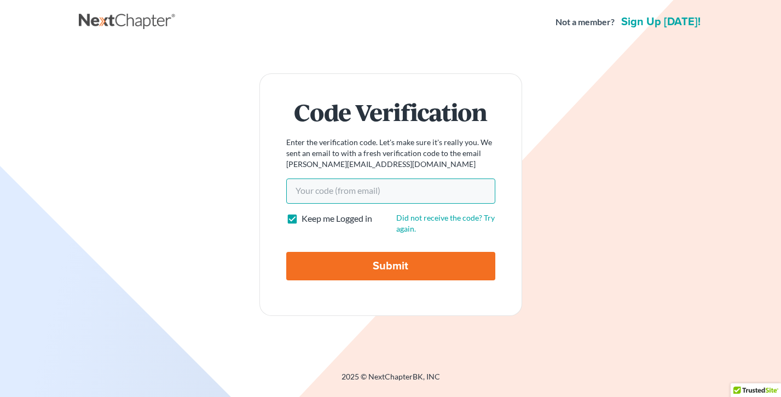
click at [352, 185] on input "Your code(from email)" at bounding box center [390, 190] width 209 height 25
paste input "00d8d4"
type input "00d8d4"
click at [286, 252] on input "Submit" at bounding box center [390, 266] width 209 height 28
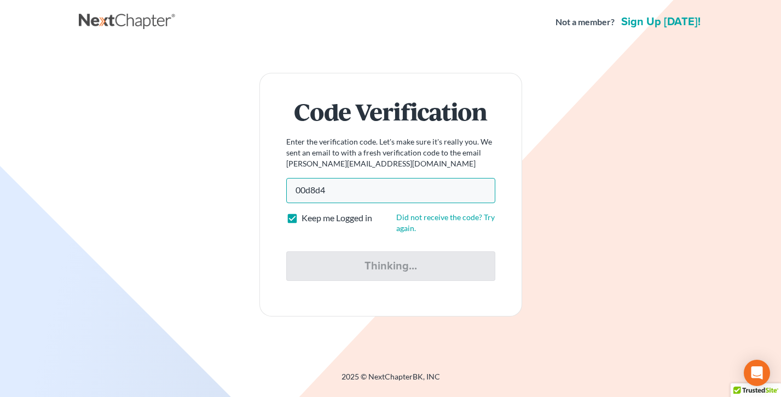
type input "Thinking..."
